Goal: Contribute content: Contribute content

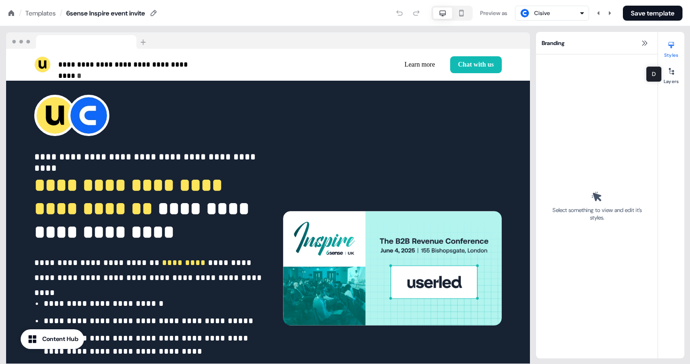
scroll to position [1156, 0]
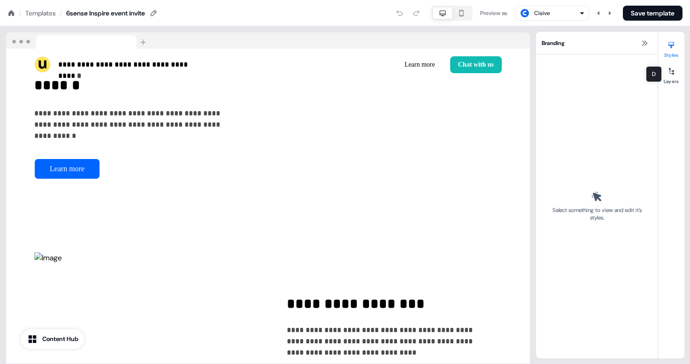
click at [51, 15] on div "Templates" at bounding box center [40, 12] width 31 height 9
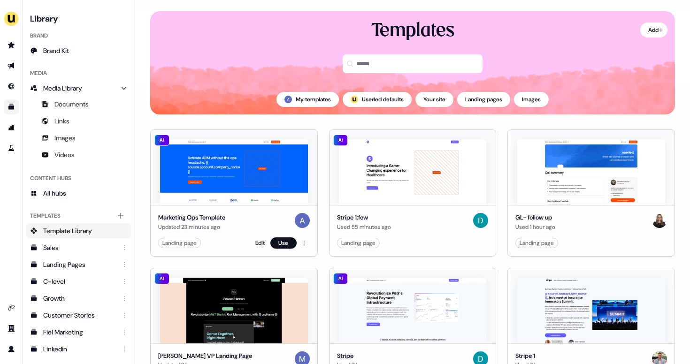
click at [266, 244] on div "Edit Use" at bounding box center [282, 243] width 54 height 11
click at [261, 243] on link "Edit" at bounding box center [259, 243] width 9 height 9
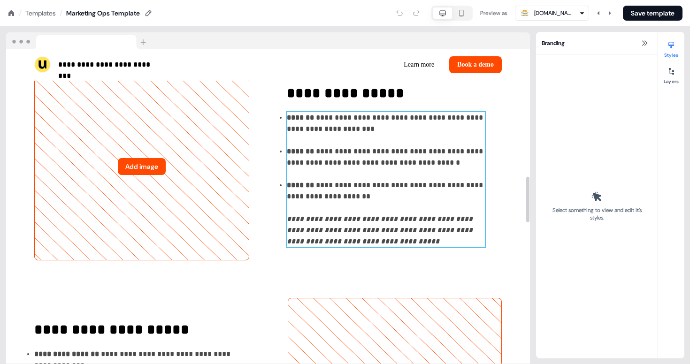
scroll to position [877, 0]
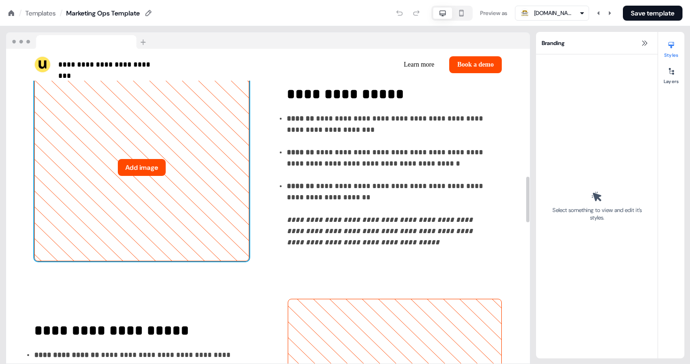
click at [152, 172] on button "Add image" at bounding box center [142, 167] width 48 height 17
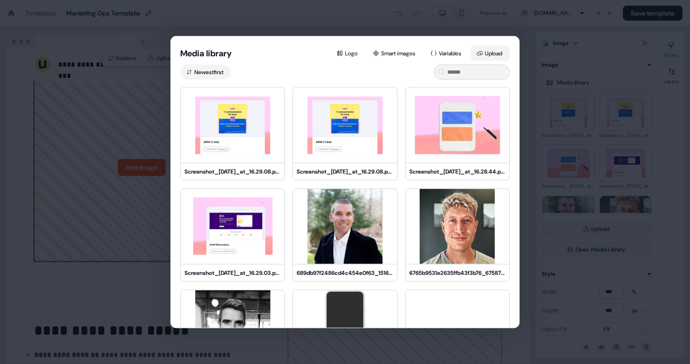
click at [480, 52] on icon at bounding box center [480, 53] width 7 height 7
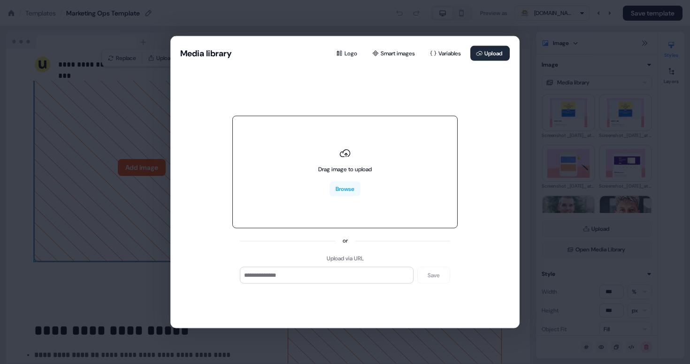
click at [300, 195] on div "Drag image to upload Browse" at bounding box center [344, 172] width 225 height 113
type input "**********"
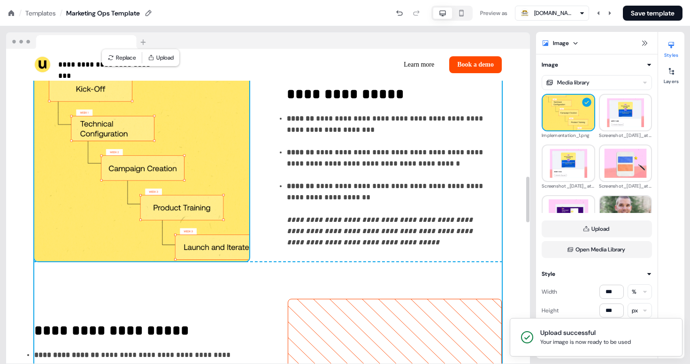
click at [224, 284] on div "**********" at bounding box center [268, 167] width 468 height 639
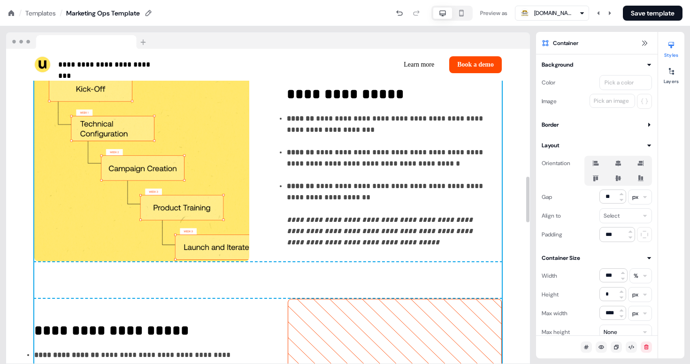
click at [14, 187] on div "**********" at bounding box center [268, 181] width 524 height 702
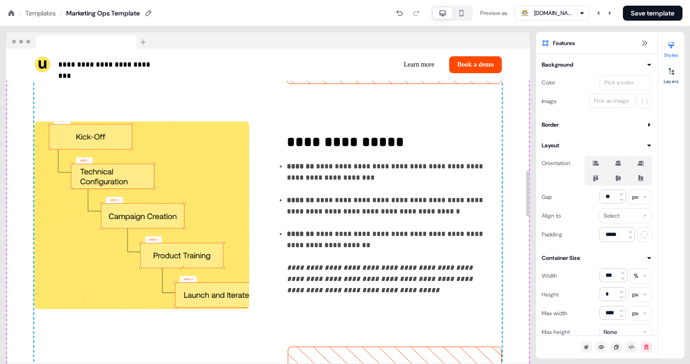
scroll to position [823, 0]
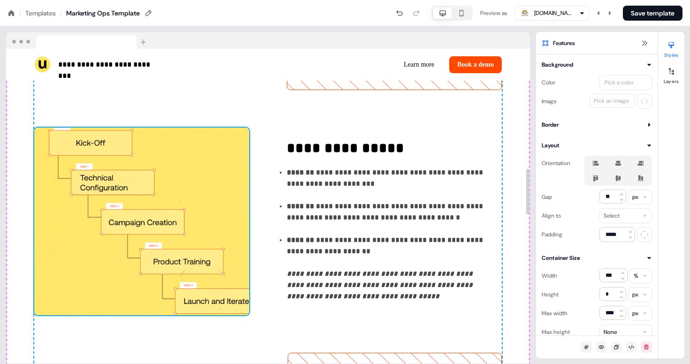
click at [64, 180] on img at bounding box center [141, 222] width 215 height 188
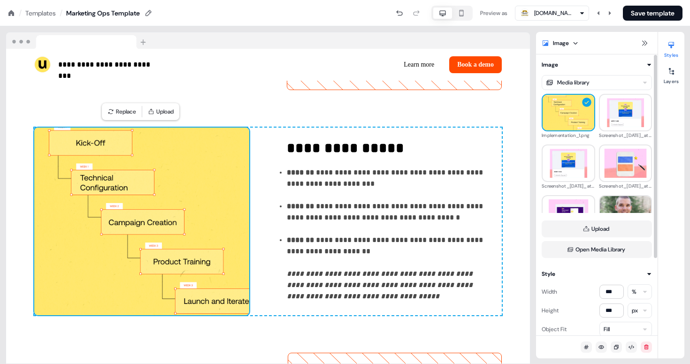
click at [632, 324] on div "Fill" at bounding box center [626, 329] width 53 height 15
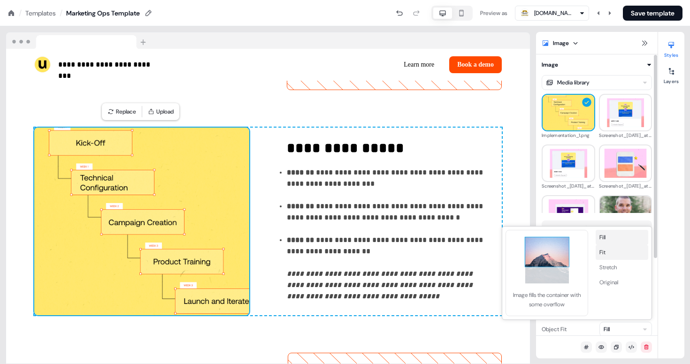
click at [606, 254] on button "Fit" at bounding box center [622, 252] width 53 height 15
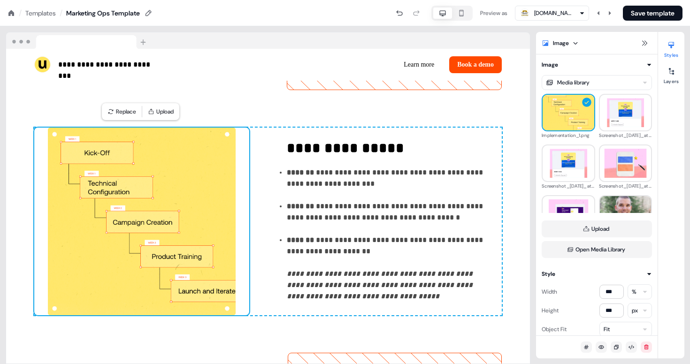
scroll to position [1, 0]
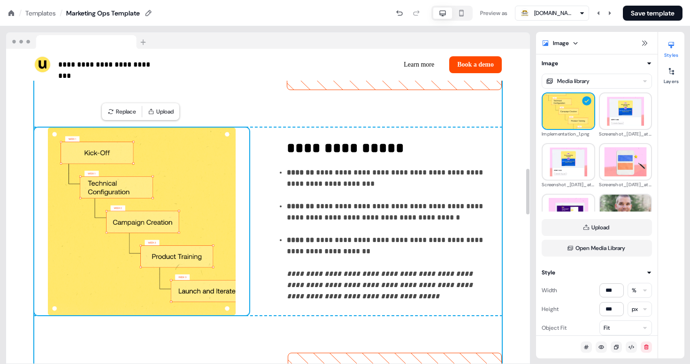
click at [34, 122] on div "**********" at bounding box center [268, 235] width 524 height 702
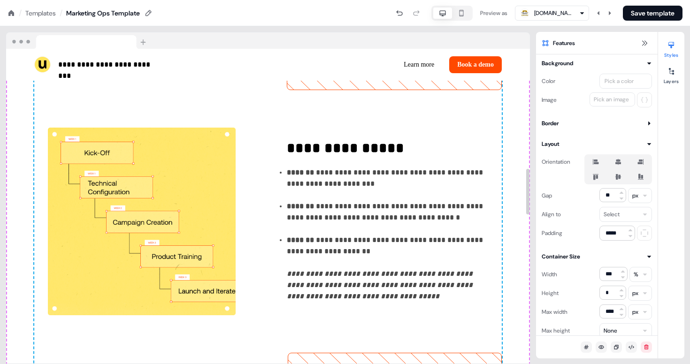
click at [25, 123] on div "**********" at bounding box center [268, 235] width 524 height 702
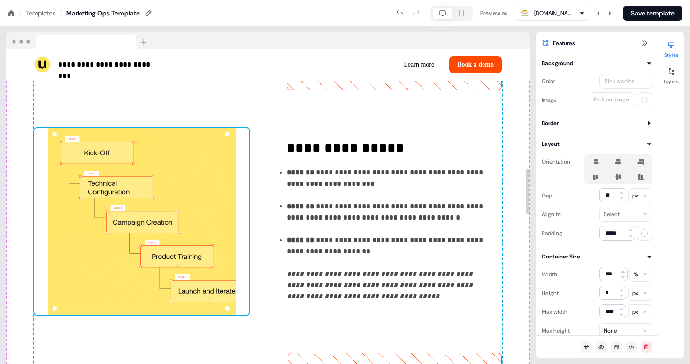
click at [139, 207] on img at bounding box center [141, 222] width 215 height 188
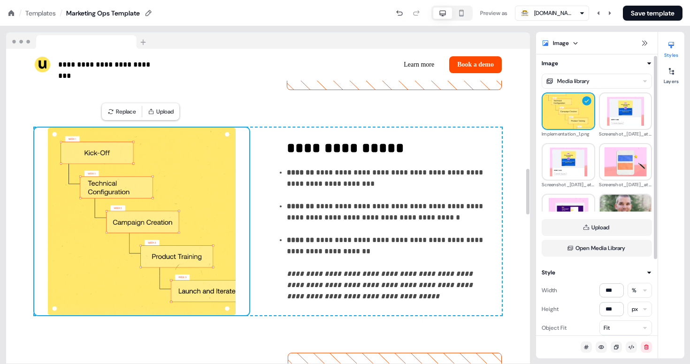
click at [517, 264] on div "**********" at bounding box center [268, 235] width 524 height 702
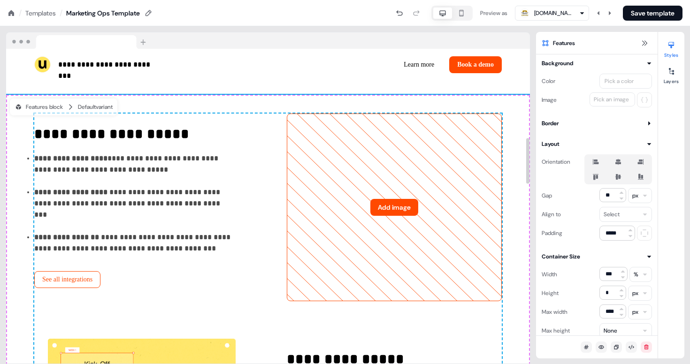
scroll to position [611, 0]
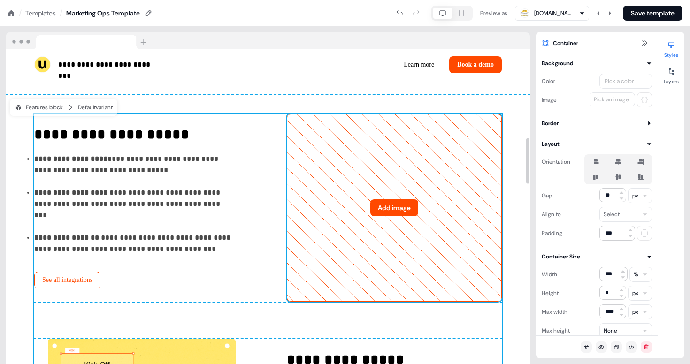
click at [403, 205] on button "Add image" at bounding box center [394, 208] width 48 height 17
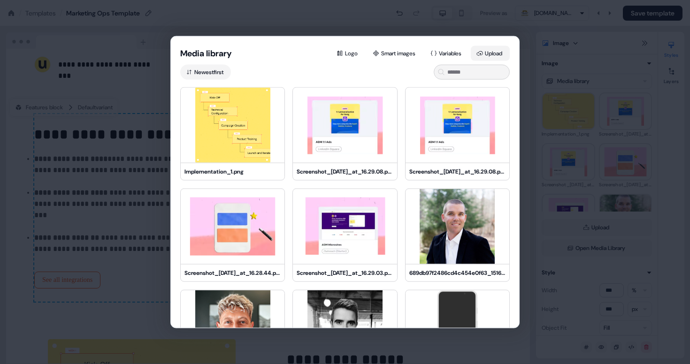
click at [490, 49] on button "Upload" at bounding box center [490, 53] width 39 height 15
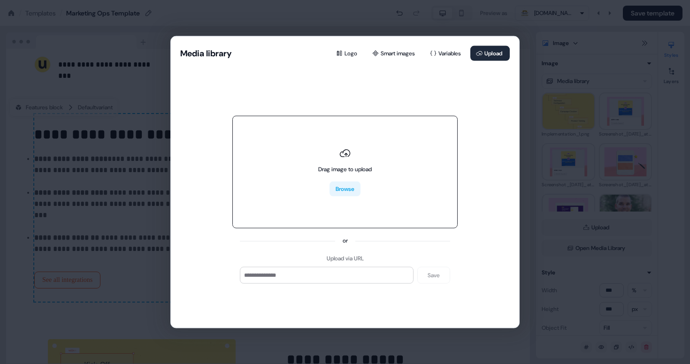
click at [358, 193] on button "Browse" at bounding box center [345, 189] width 31 height 15
type input "**********"
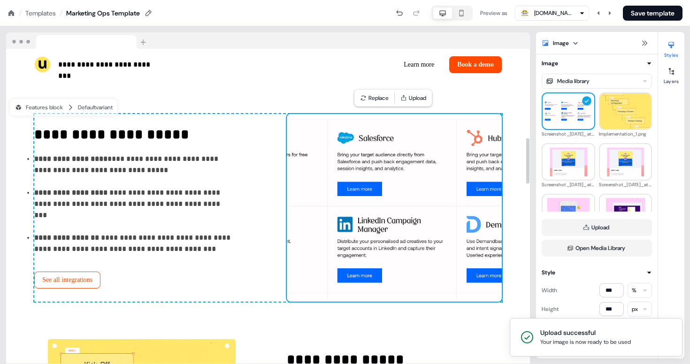
click at [388, 238] on img at bounding box center [394, 208] width 215 height 188
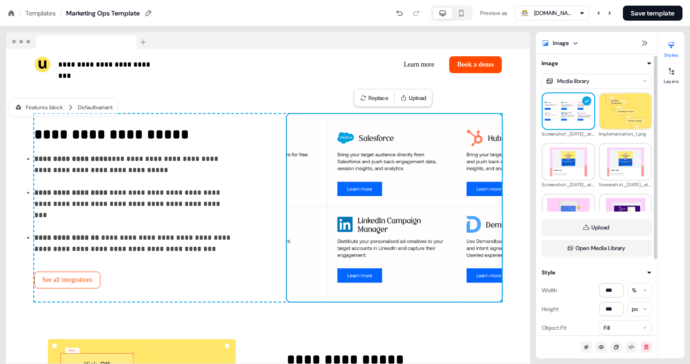
click at [609, 327] on div "Fill" at bounding box center [607, 328] width 6 height 9
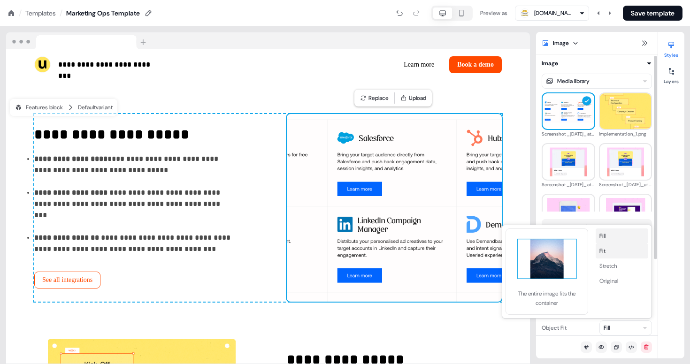
click at [611, 249] on button "Fit" at bounding box center [622, 251] width 53 height 15
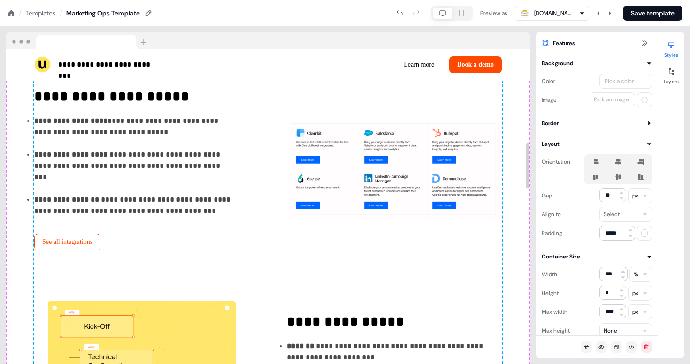
scroll to position [642, 0]
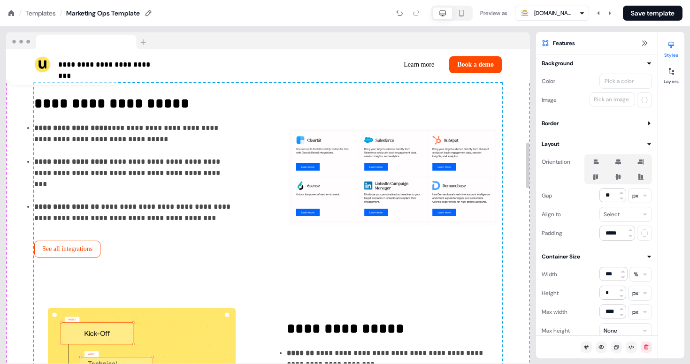
click at [429, 190] on img at bounding box center [394, 177] width 215 height 188
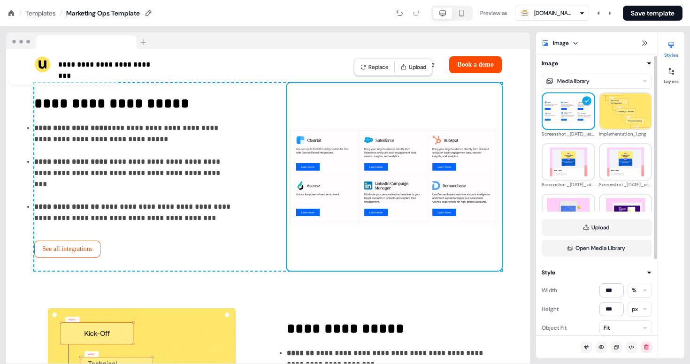
click at [612, 327] on div "Fit" at bounding box center [626, 328] width 53 height 15
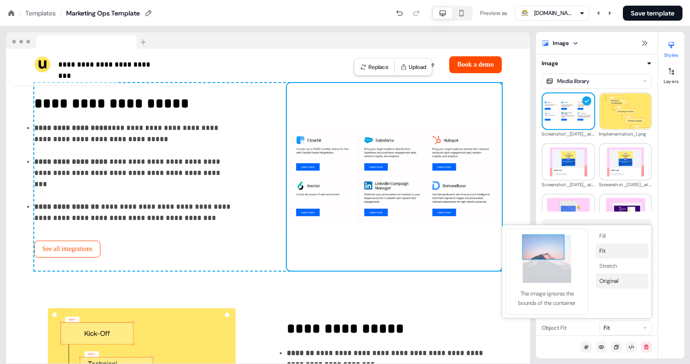
click at [617, 283] on button "Original" at bounding box center [622, 281] width 53 height 15
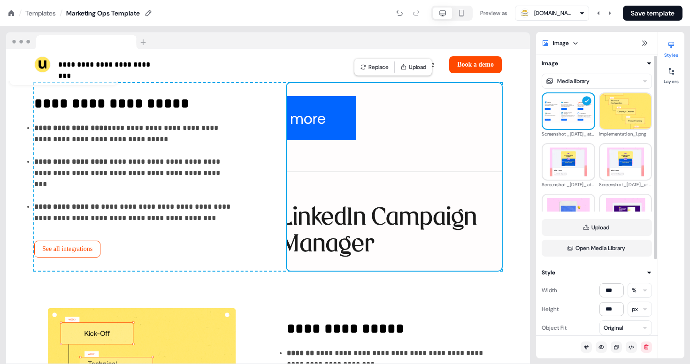
click at [618, 332] on div "Original" at bounding box center [613, 328] width 19 height 9
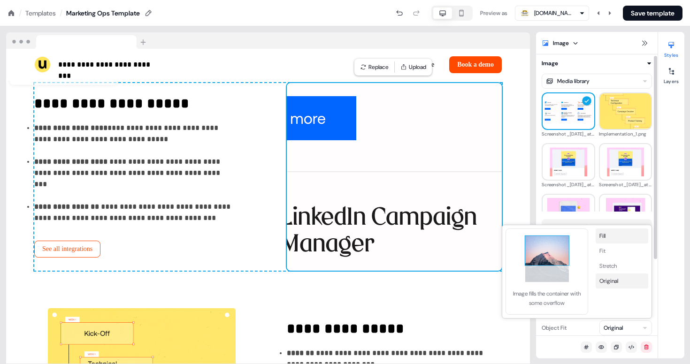
click at [615, 233] on button "Fill" at bounding box center [622, 236] width 53 height 15
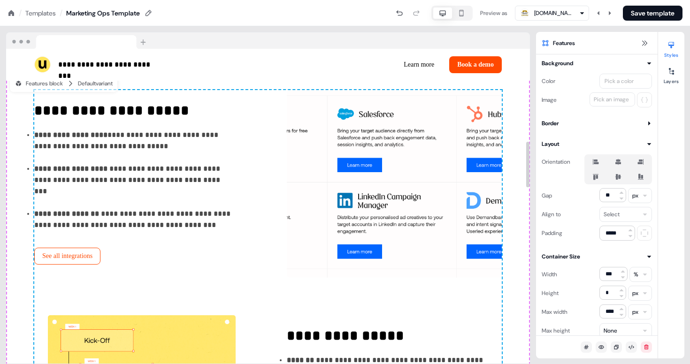
scroll to position [634, 0]
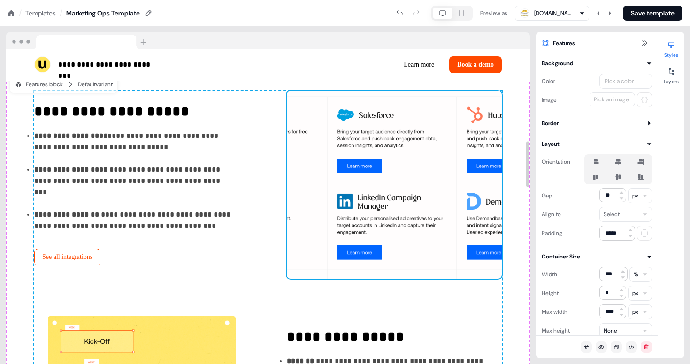
click at [407, 163] on img at bounding box center [394, 185] width 215 height 188
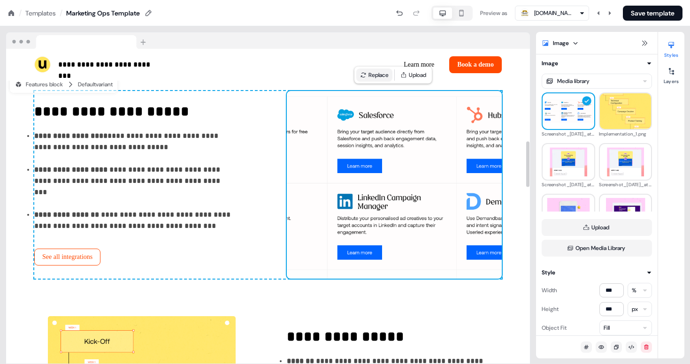
click at [383, 76] on button "Replace" at bounding box center [374, 75] width 36 height 13
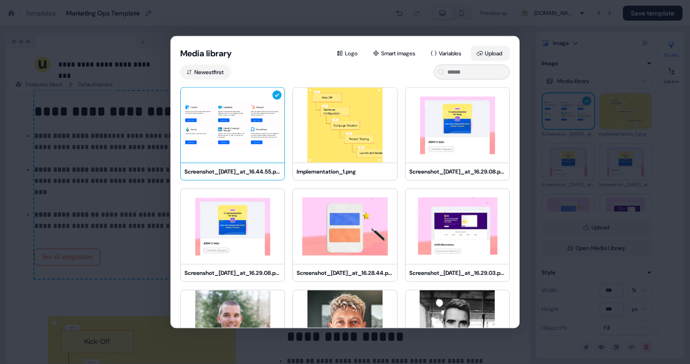
click at [483, 58] on button "Upload" at bounding box center [490, 53] width 39 height 15
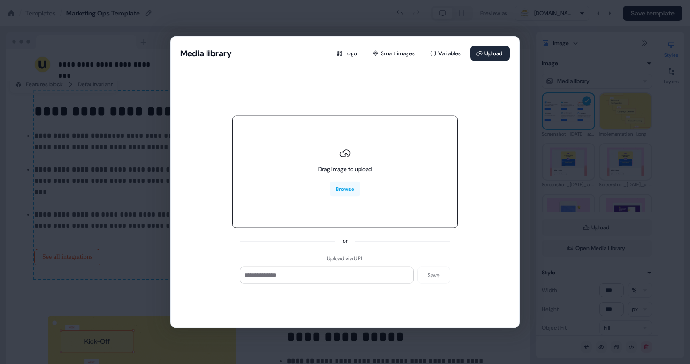
click at [296, 182] on div "Drag image to upload Browse" at bounding box center [344, 172] width 225 height 113
type input "**********"
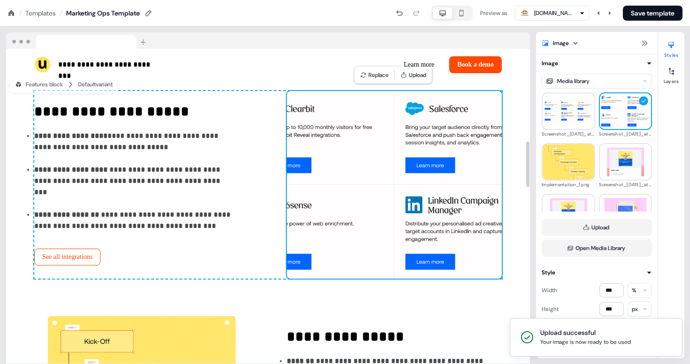
click at [457, 229] on img at bounding box center [394, 185] width 215 height 188
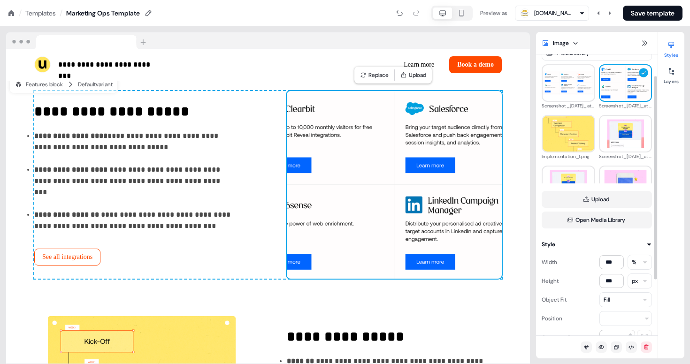
click at [621, 301] on div "Fill" at bounding box center [626, 300] width 53 height 15
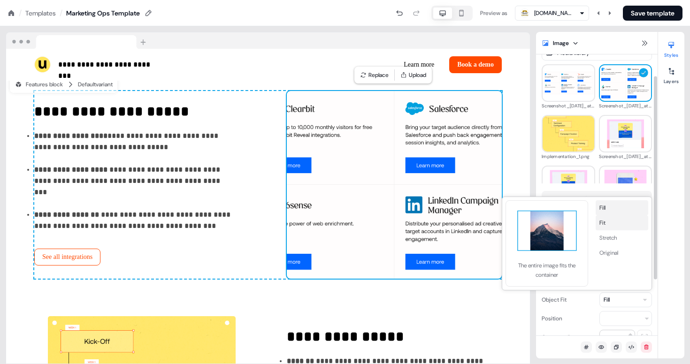
click at [614, 224] on button "Fit" at bounding box center [622, 223] width 53 height 15
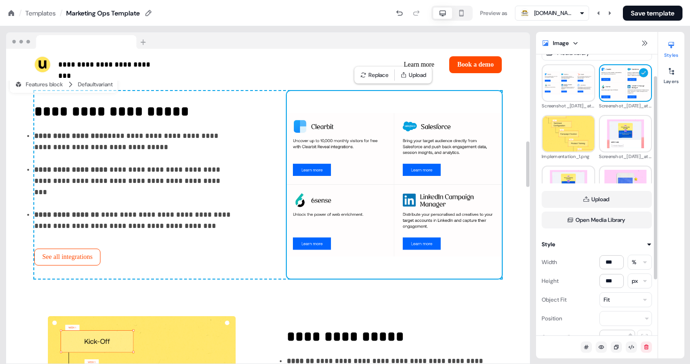
click at [526, 213] on div at bounding box center [527, 207] width 5 height 316
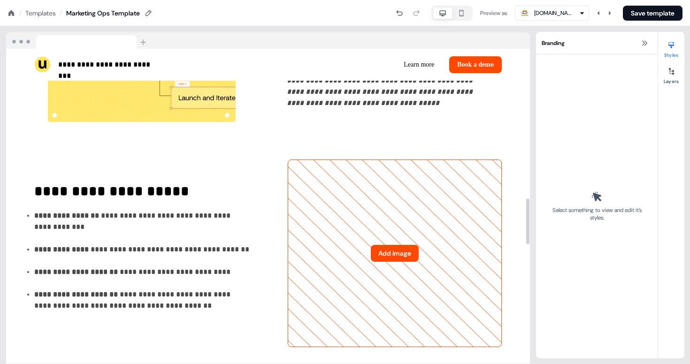
scroll to position [1033, 0]
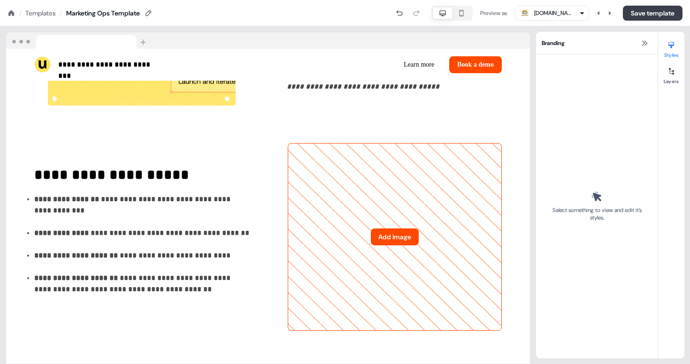
click at [642, 16] on button "Save template" at bounding box center [653, 13] width 60 height 15
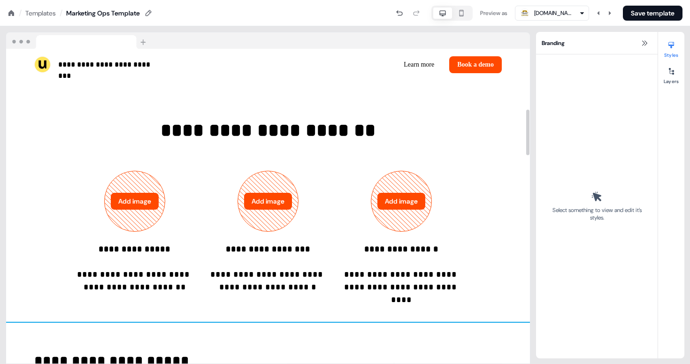
scroll to position [415, 0]
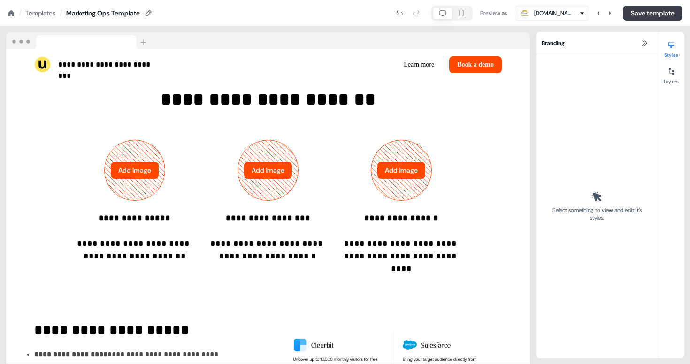
click at [639, 13] on button "Save template" at bounding box center [653, 13] width 60 height 15
